Goal: Task Accomplishment & Management: Manage account settings

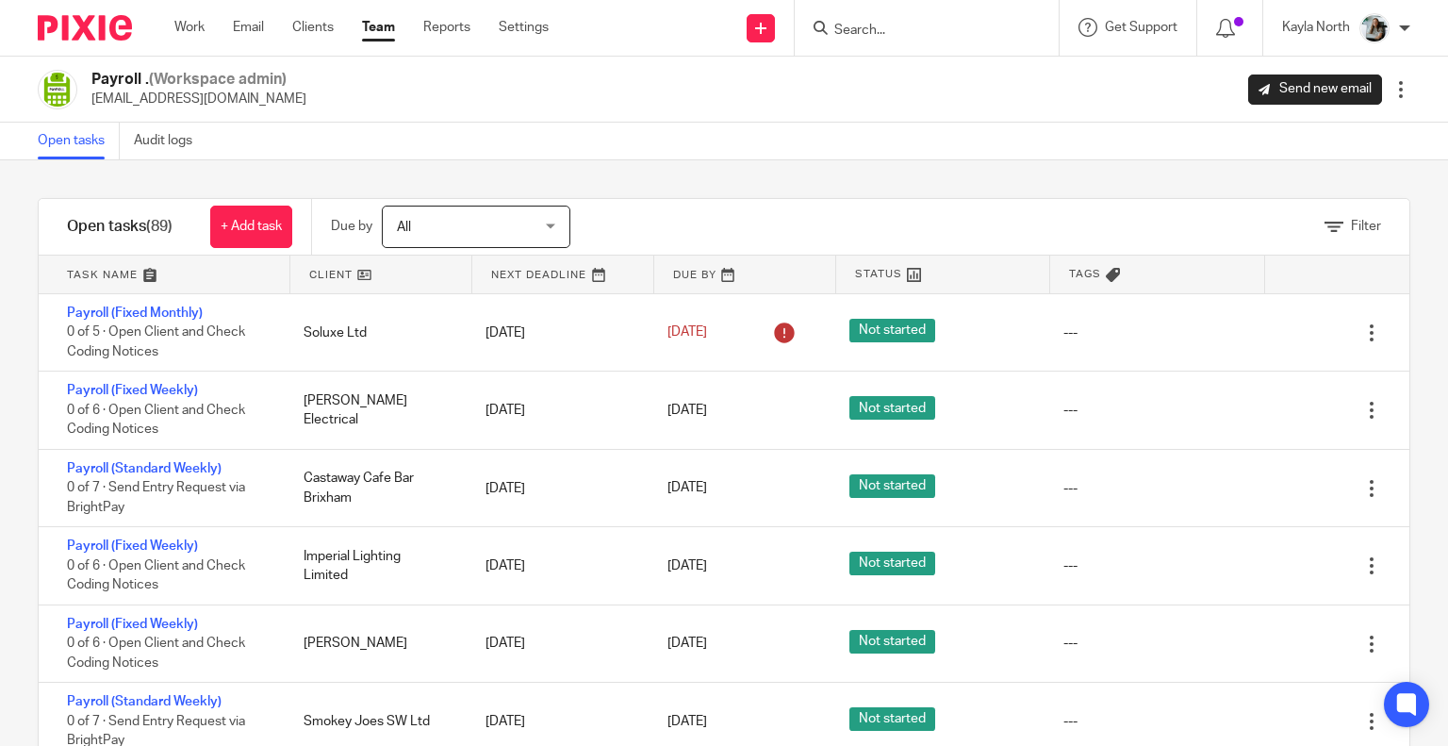
click at [891, 27] on input "Search" at bounding box center [918, 31] width 170 height 17
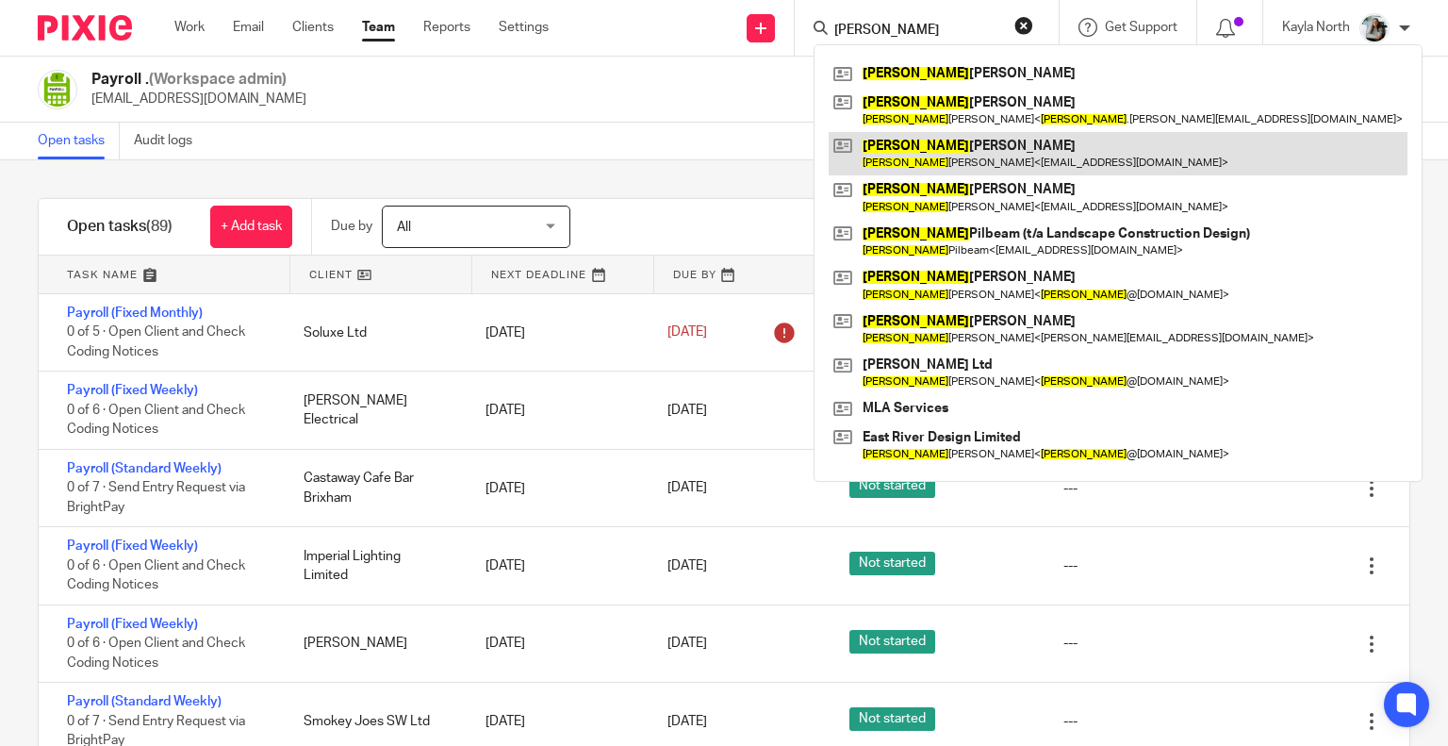
type input "gary"
click at [952, 147] on link at bounding box center [1118, 153] width 579 height 43
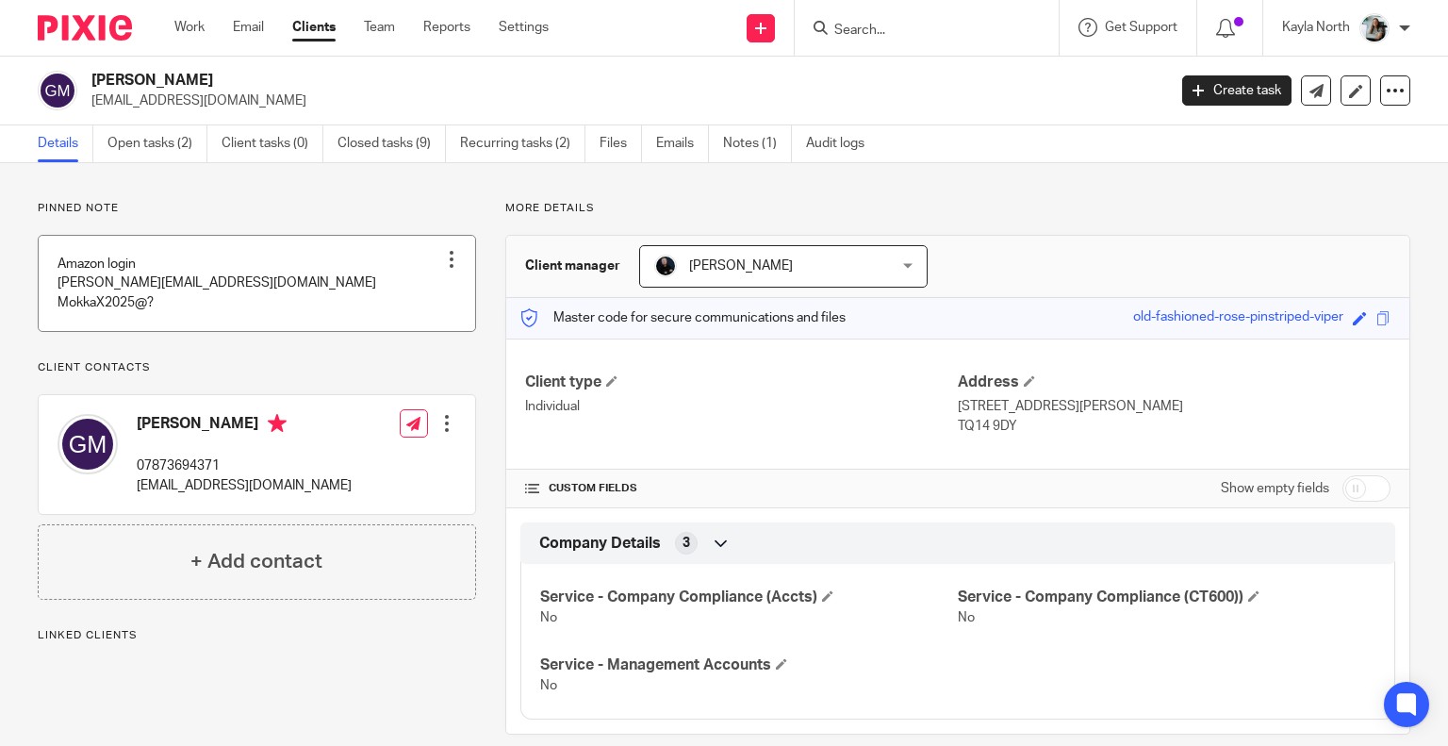
click at [150, 285] on link at bounding box center [257, 283] width 437 height 95
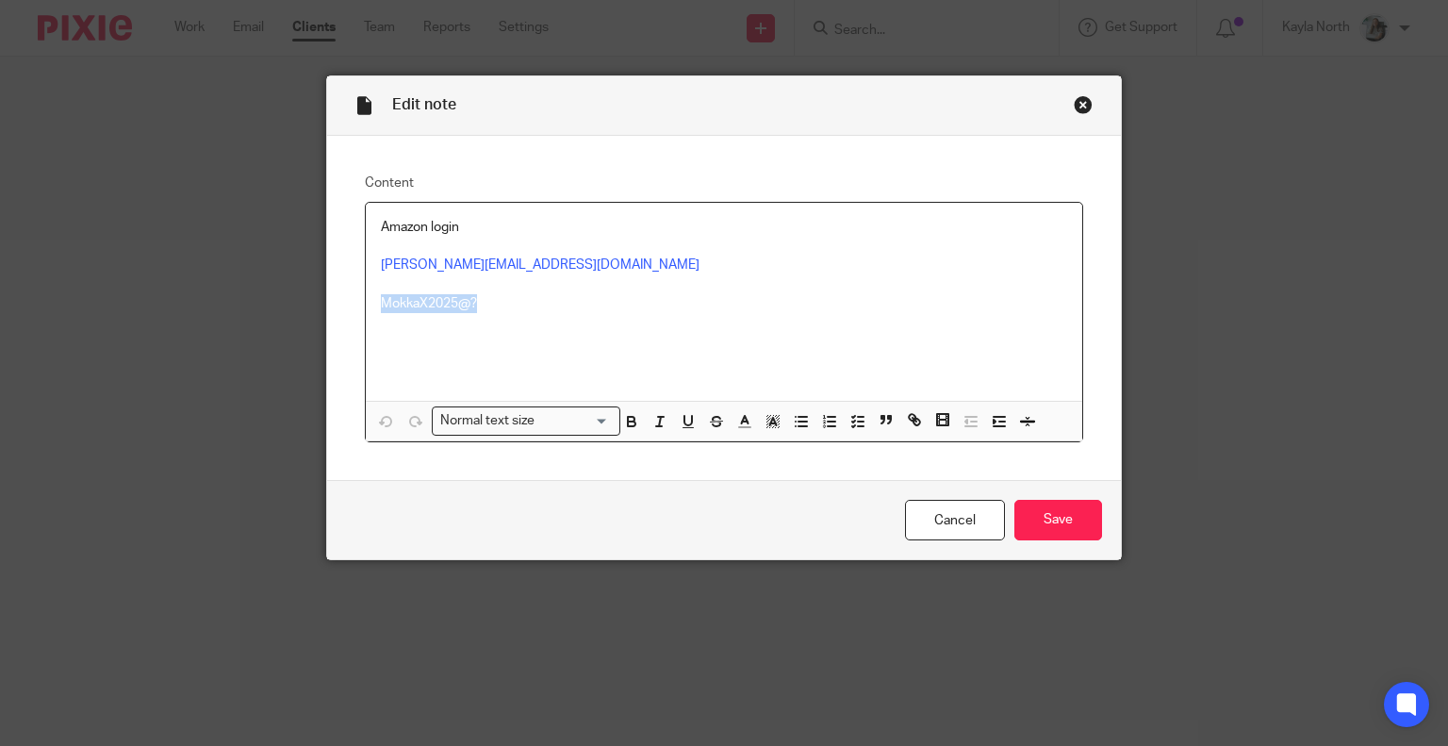
drag, startPoint x: 498, startPoint y: 301, endPoint x: 369, endPoint y: 297, distance: 129.2
click at [369, 297] on div "Amazon login Gary@lancelotsupport.co.uk MokkaX2025@?" at bounding box center [725, 302] width 718 height 198
copy p "MokkaX2025@?"
click at [1076, 106] on div "Close this dialog window" at bounding box center [1083, 104] width 19 height 19
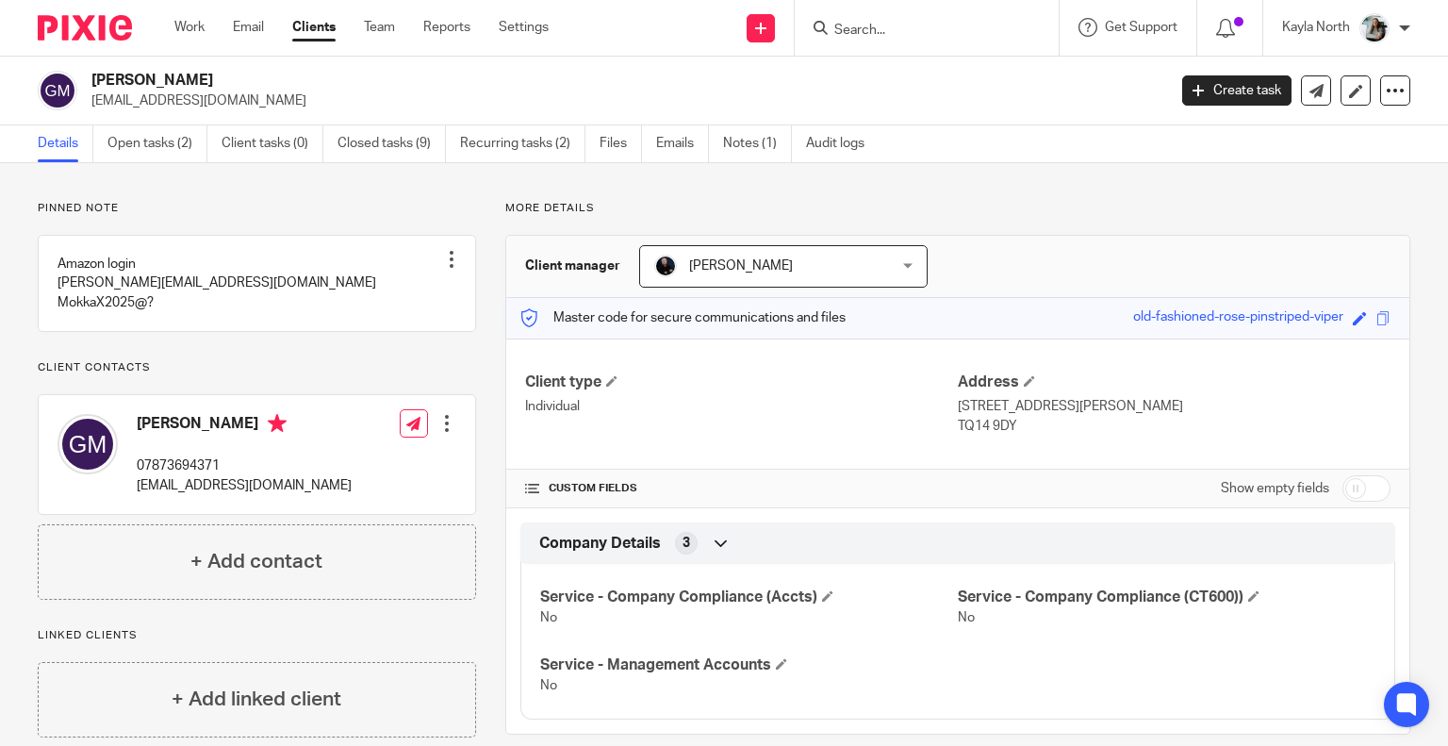
click at [443, 433] on div at bounding box center [447, 423] width 19 height 19
click at [355, 487] on link "Edit contact" at bounding box center [358, 484] width 180 height 27
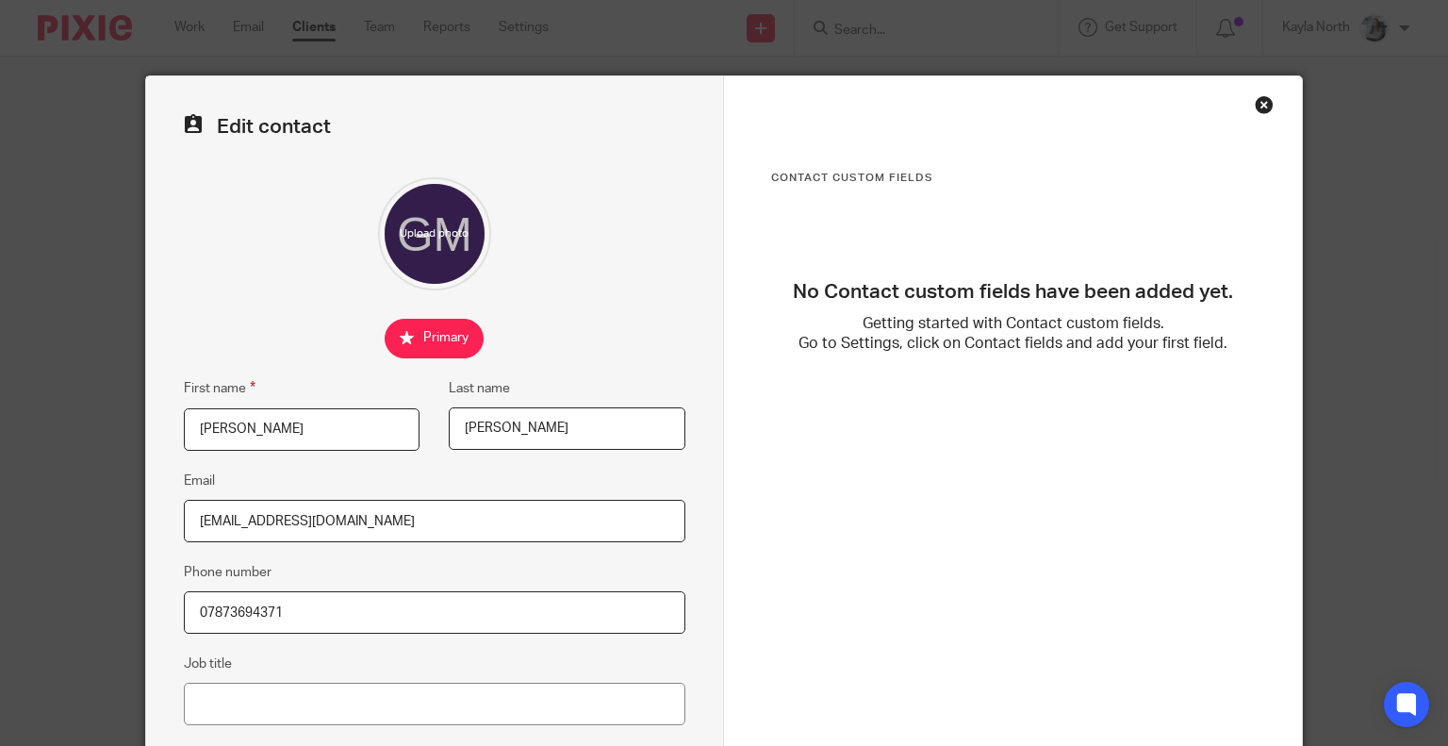
drag, startPoint x: 290, startPoint y: 623, endPoint x: 105, endPoint y: 623, distance: 185.8
click at [106, 623] on div "Edit contact First name Gary Last name Martin Email gazzer1974@icloud.com Phone…" at bounding box center [724, 373] width 1448 height 746
paste input "519724756"
type input "07519724756"
click at [237, 554] on div "Edit contact First name Gary Last name Martin Email gazzer1974@icloud.com Phone…" at bounding box center [435, 534] width 578 height 916
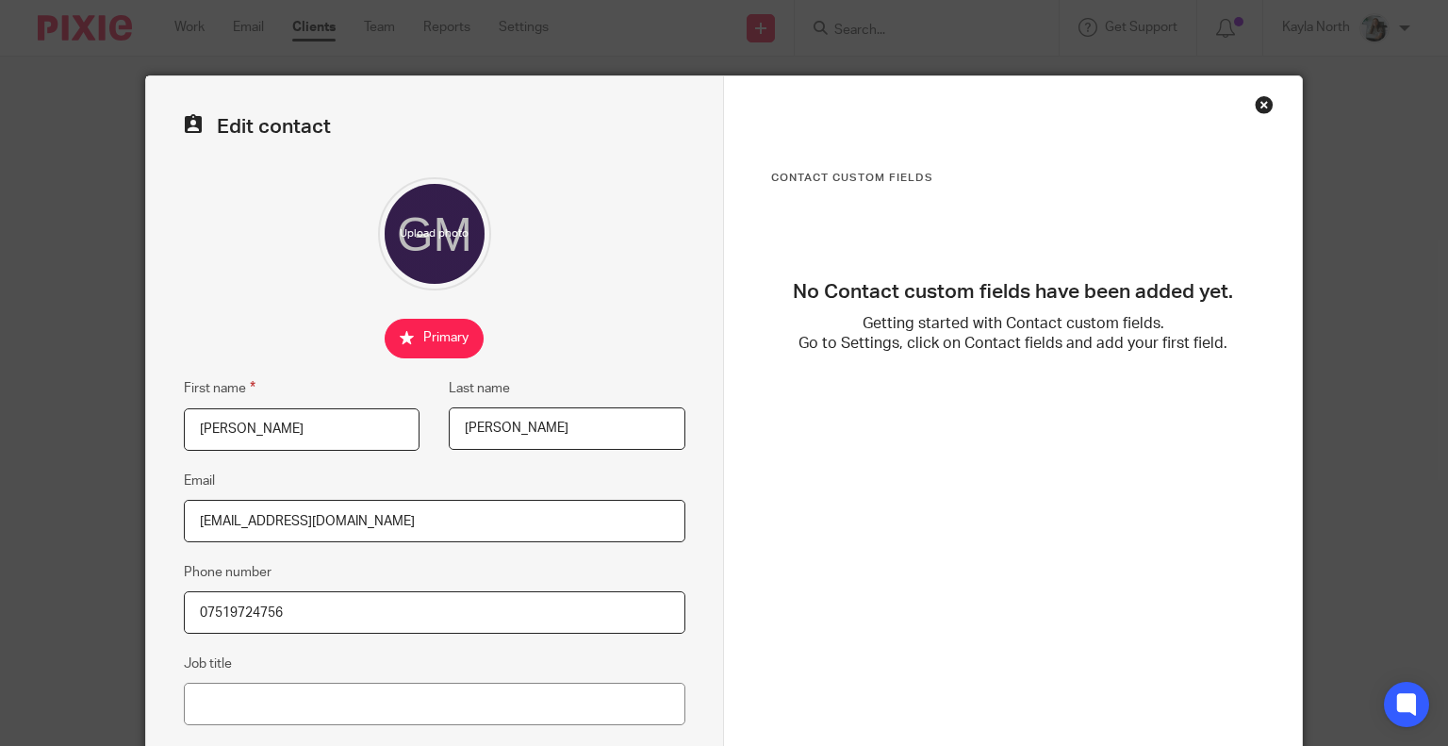
click at [372, 516] on input "[EMAIL_ADDRESS][DOMAIN_NAME]" at bounding box center [435, 521] width 502 height 42
click at [430, 471] on fieldset "Email gazzer1974@icloud.com" at bounding box center [435, 506] width 502 height 73
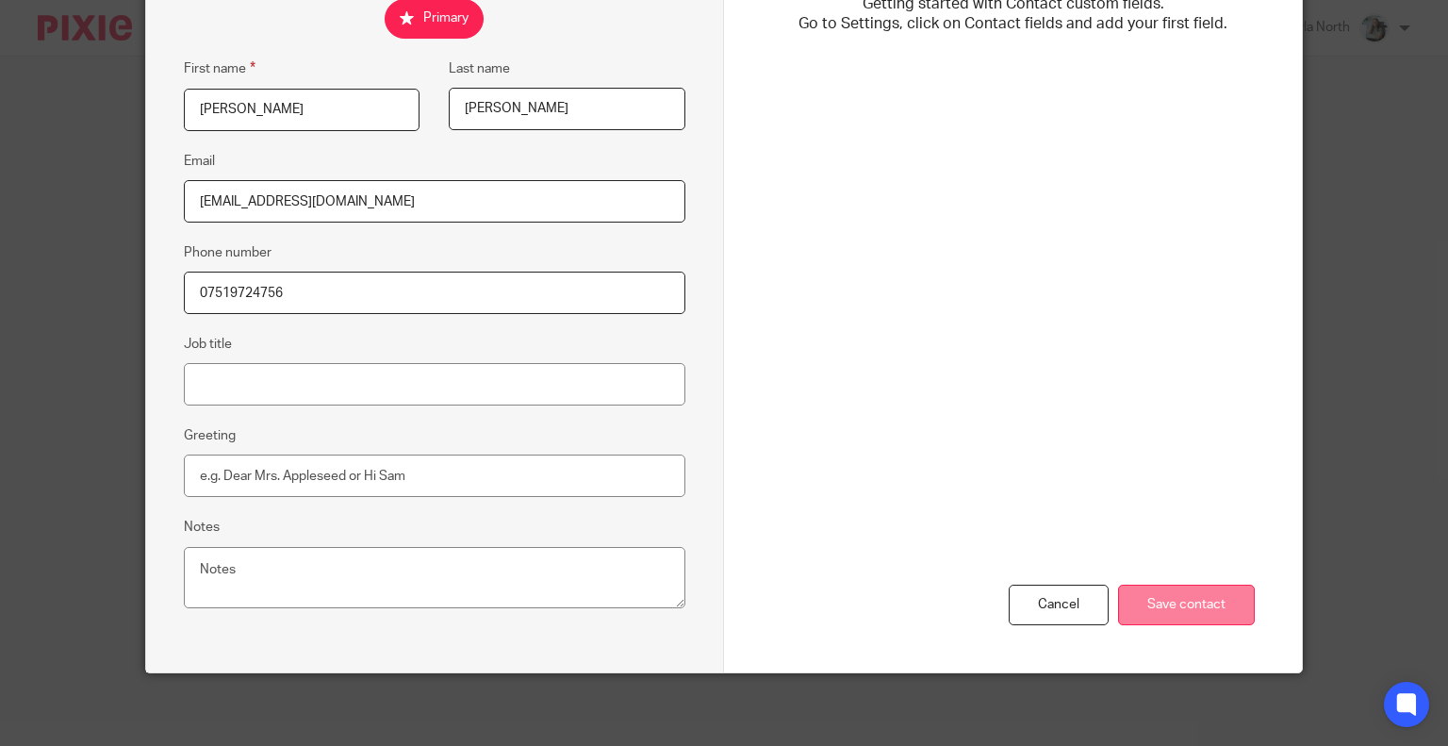
click at [1223, 604] on input "Save contact" at bounding box center [1186, 605] width 137 height 41
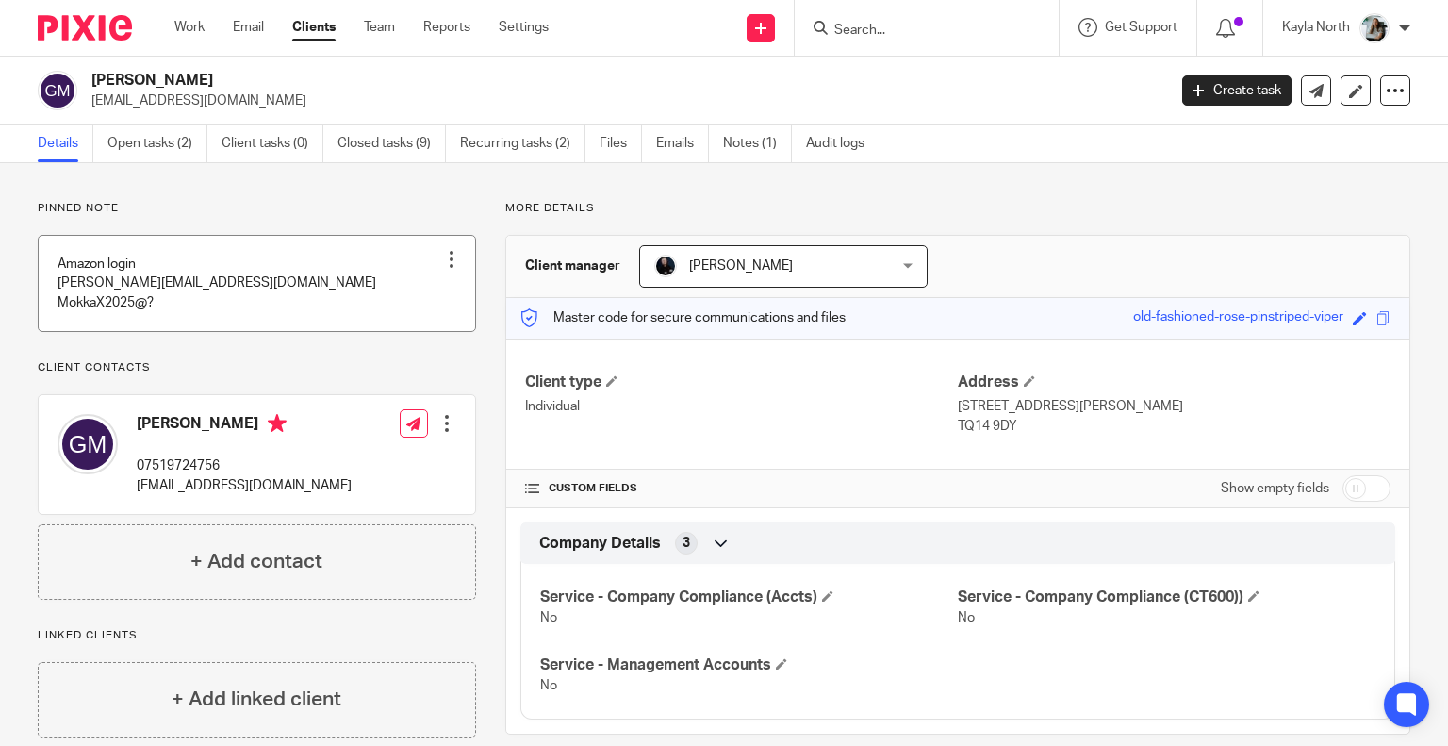
click at [351, 312] on link at bounding box center [257, 283] width 437 height 95
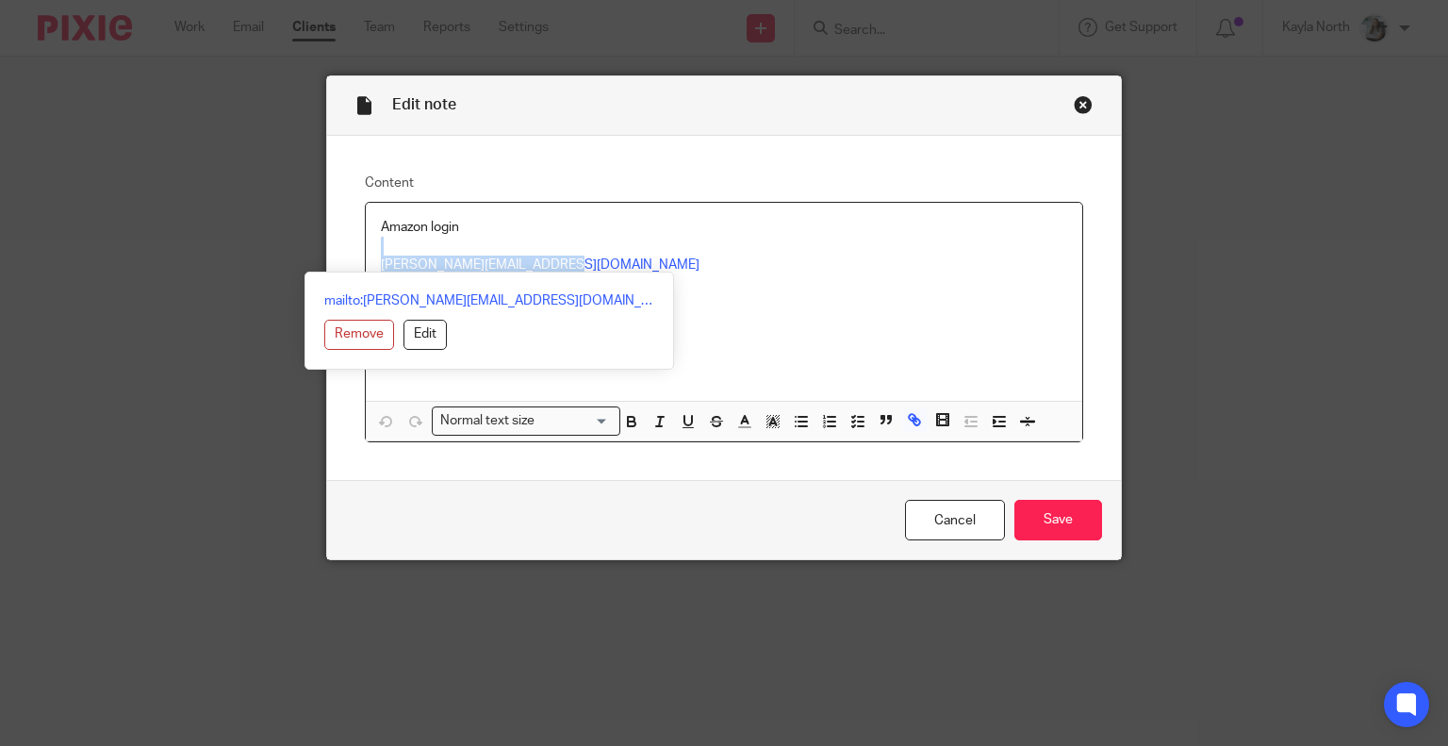
drag, startPoint x: 580, startPoint y: 267, endPoint x: 360, endPoint y: 253, distance: 220.2
click at [366, 253] on div "Amazon login [PERSON_NAME][EMAIL_ADDRESS][DOMAIN_NAME] MokkaX2025@?" at bounding box center [725, 302] width 718 height 198
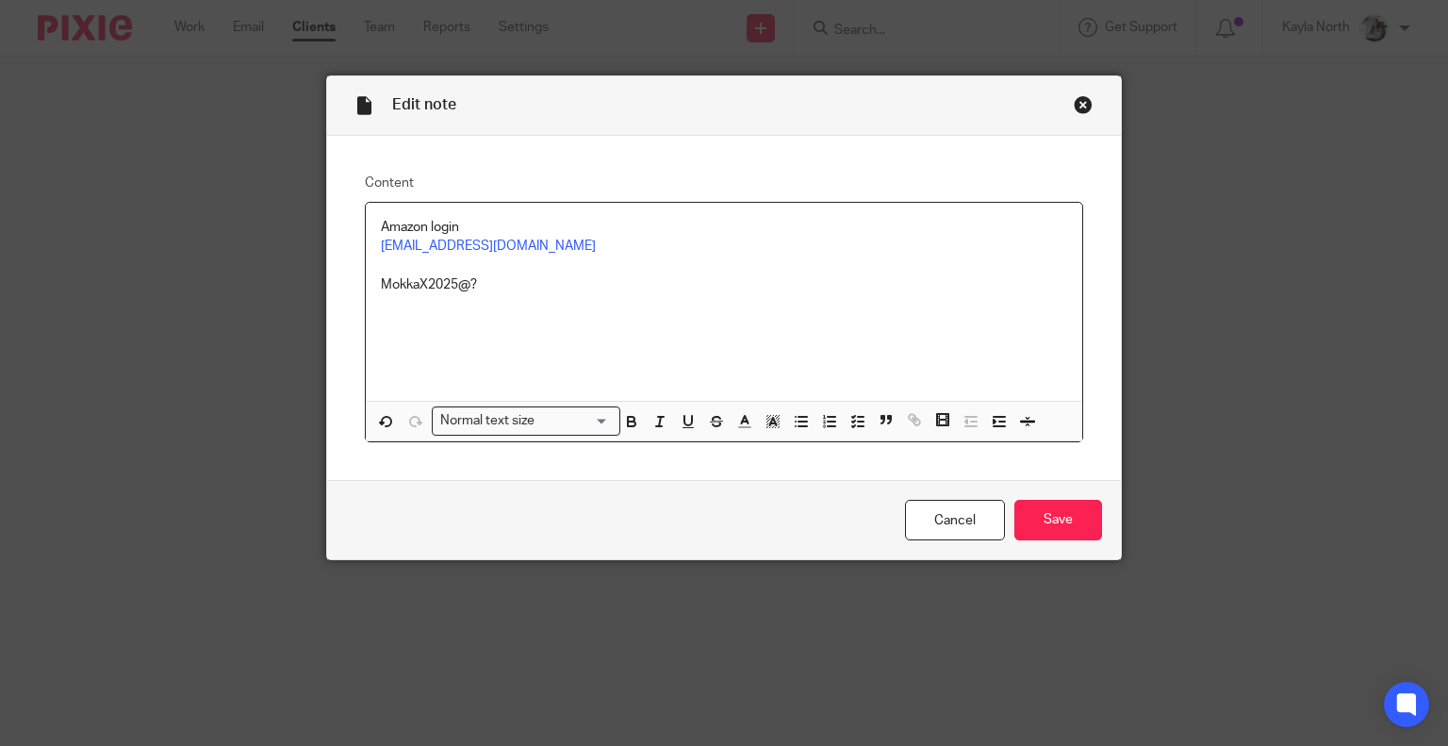
click at [536, 233] on p "Amazon login" at bounding box center [724, 227] width 687 height 19
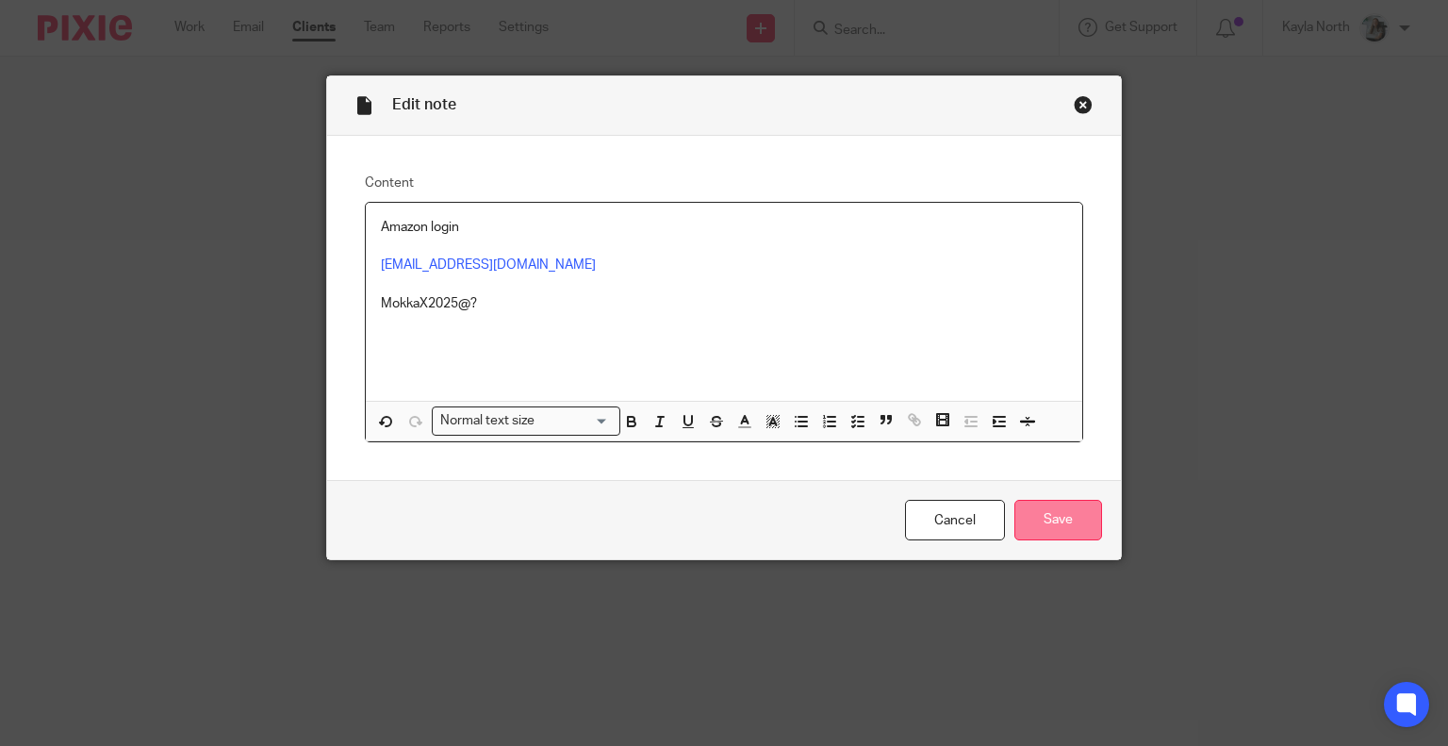
click at [1045, 521] on input "Save" at bounding box center [1059, 520] width 88 height 41
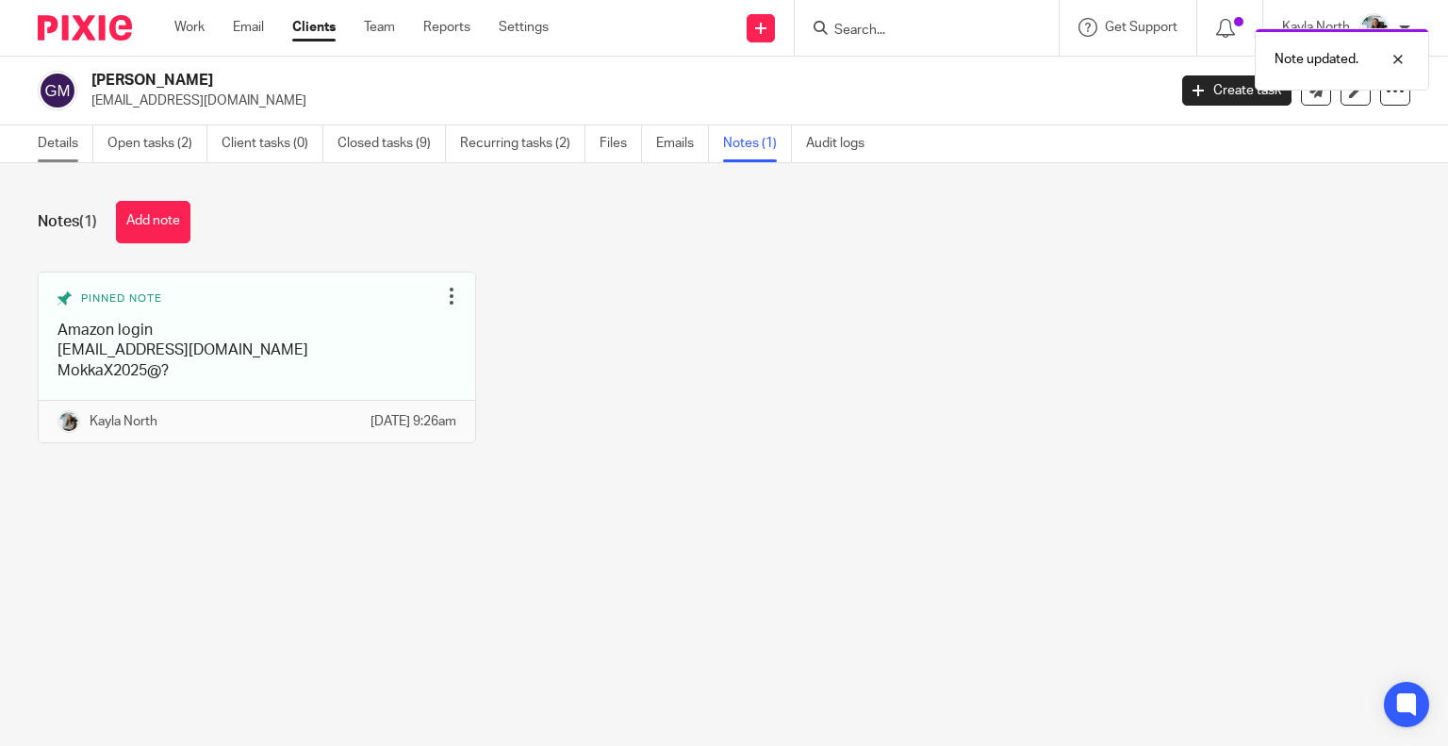
click at [83, 150] on link "Details" at bounding box center [66, 143] width 56 height 37
